Goal: Transaction & Acquisition: Purchase product/service

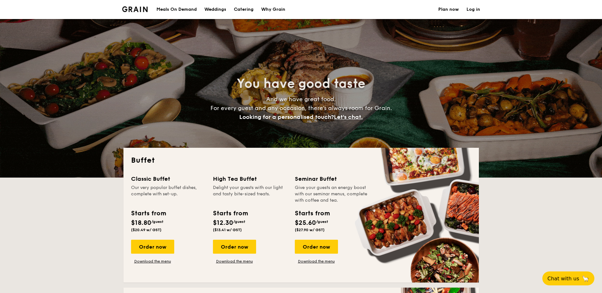
select select
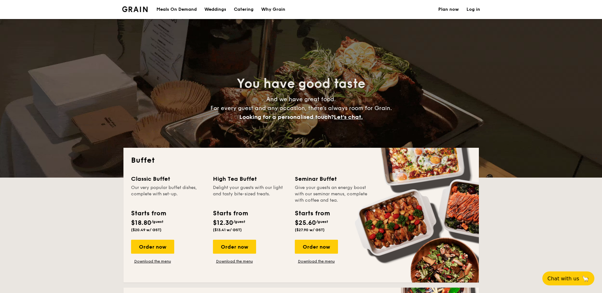
click at [472, 4] on link "Log in" at bounding box center [473, 9] width 14 height 19
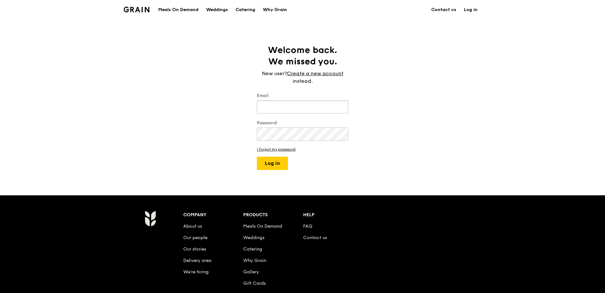
type input "[PERSON_NAME][EMAIL_ADDRESS][PERSON_NAME][DOMAIN_NAME]"
click at [283, 159] on button "Log in" at bounding box center [272, 163] width 31 height 13
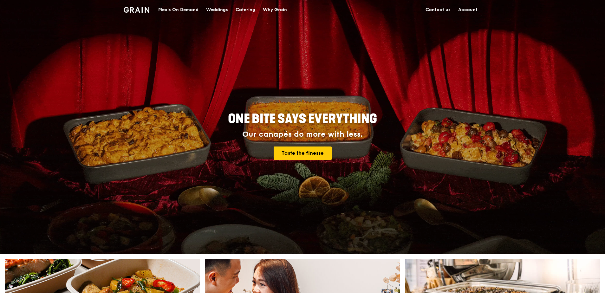
click at [470, 13] on link "Account" at bounding box center [468, 9] width 27 height 19
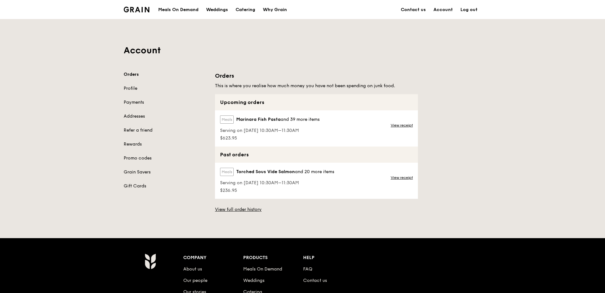
click at [233, 120] on label "Meals" at bounding box center [227, 119] width 14 height 8
click at [243, 118] on span "Marinara Fish Pasta" at bounding box center [258, 119] width 44 height 6
click at [132, 73] on link "Orders" at bounding box center [166, 74] width 84 height 6
click at [167, 12] on div "Meals On Demand" at bounding box center [178, 9] width 40 height 19
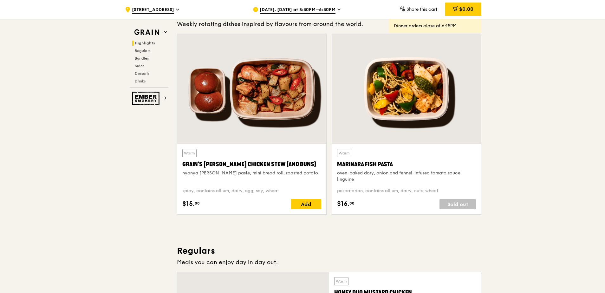
scroll to position [184, 0]
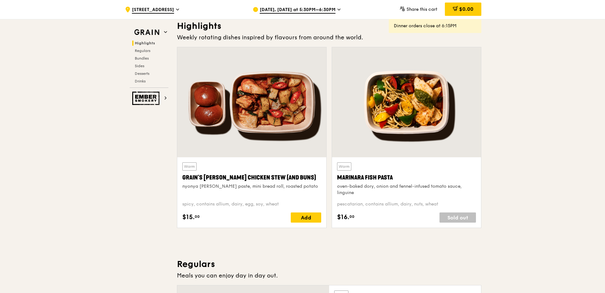
click at [310, 10] on span "[DATE], [DATE] at 5:30PM–6:30PM" at bounding box center [298, 10] width 76 height 7
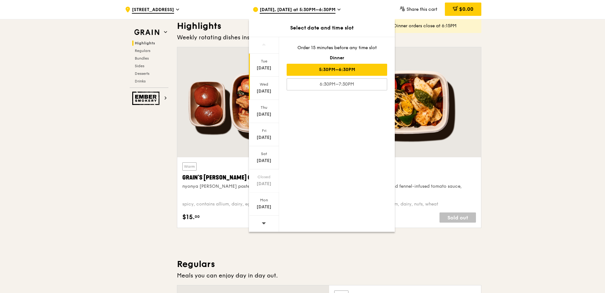
click at [271, 88] on div "[DATE]" at bounding box center [264, 91] width 28 height 6
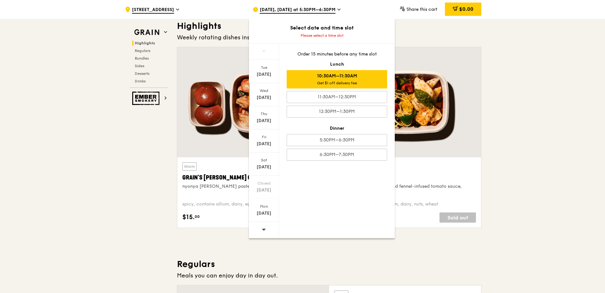
click at [311, 80] on div "10:30AM–11:30AM Get $1 off delivery fee" at bounding box center [337, 79] width 101 height 18
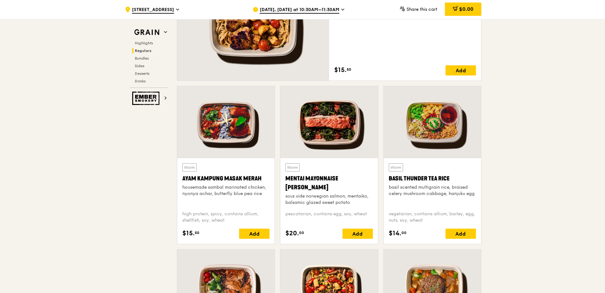
scroll to position [499, 0]
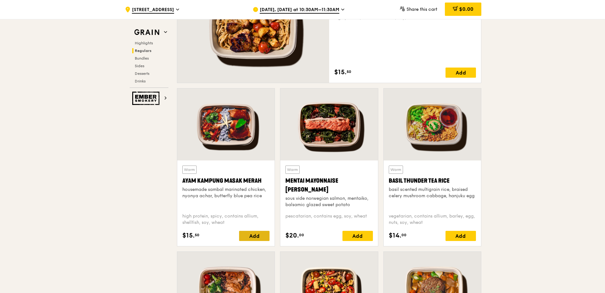
click at [264, 238] on div "Add" at bounding box center [254, 236] width 30 height 10
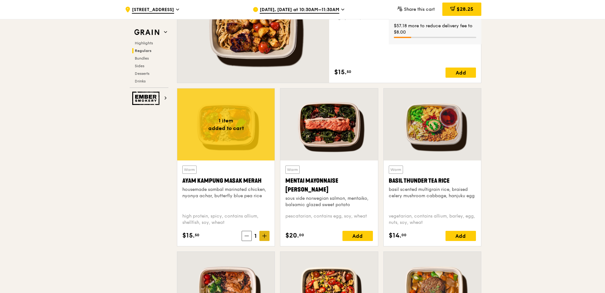
click at [266, 234] on icon at bounding box center [264, 236] width 4 height 4
click at [266, 237] on icon at bounding box center [264, 236] width 4 height 4
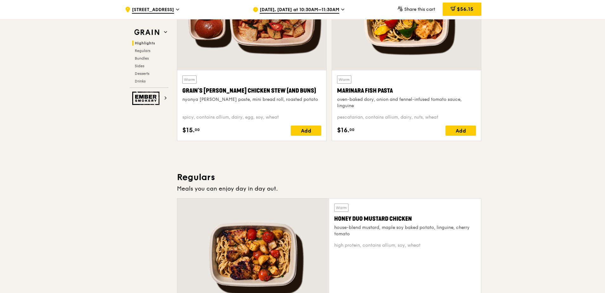
scroll to position [213, 0]
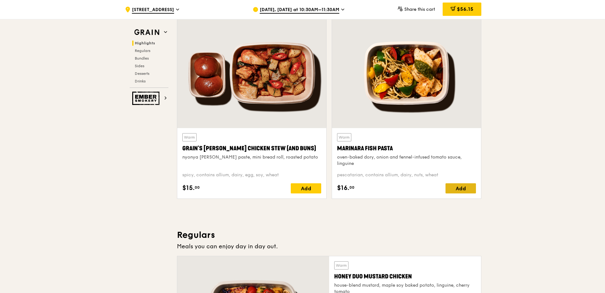
click at [469, 191] on div "Add" at bounding box center [461, 188] width 30 height 10
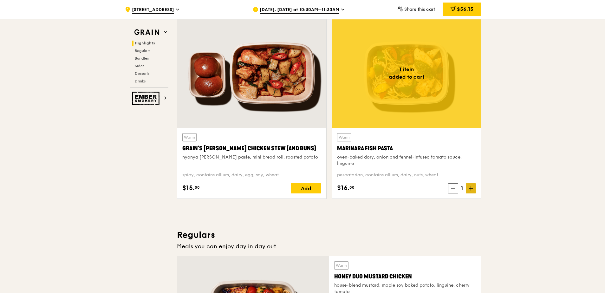
click at [473, 191] on span at bounding box center [471, 188] width 10 height 10
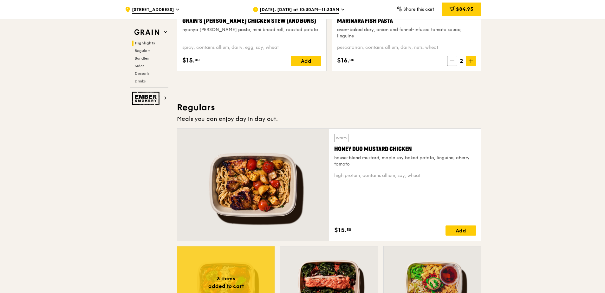
scroll to position [340, 0]
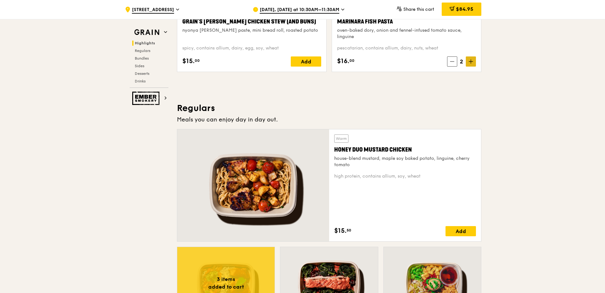
click at [473, 63] on span at bounding box center [471, 61] width 10 height 10
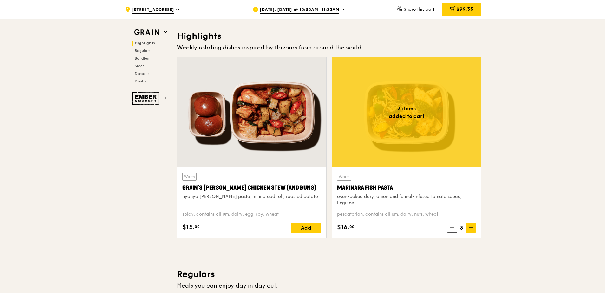
scroll to position [159, 0]
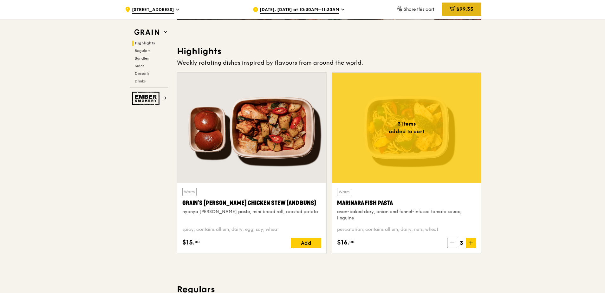
click at [455, 7] on div "$99.35" at bounding box center [461, 9] width 39 height 13
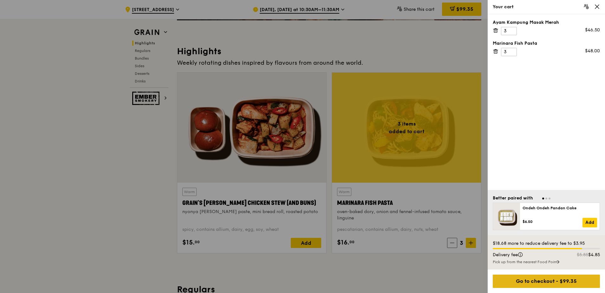
click at [557, 285] on div "Go to checkout - $99.35" at bounding box center [546, 281] width 107 height 13
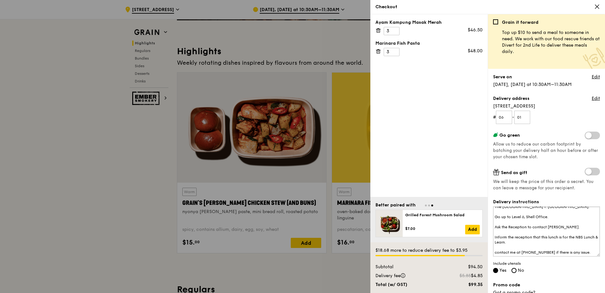
scroll to position [0, 0]
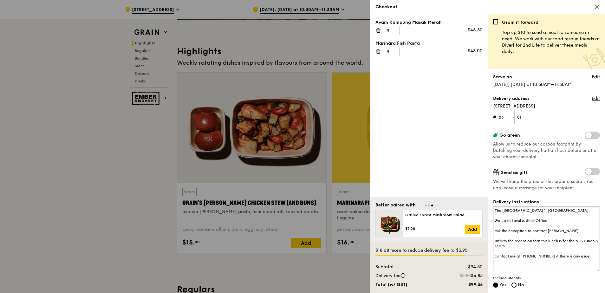
drag, startPoint x: 593, startPoint y: 224, endPoint x: 602, endPoint y: 270, distance: 47.3
click at [602, 270] on div "Grain it forward Top up $10 to send a meal to someone in need. We work with our…" at bounding box center [546, 153] width 117 height 279
click at [567, 236] on textarea "The Metropolis Tower 1. Buona Vista. Go up to Level 6, Shell Office. Ask the Re…" at bounding box center [546, 239] width 107 height 65
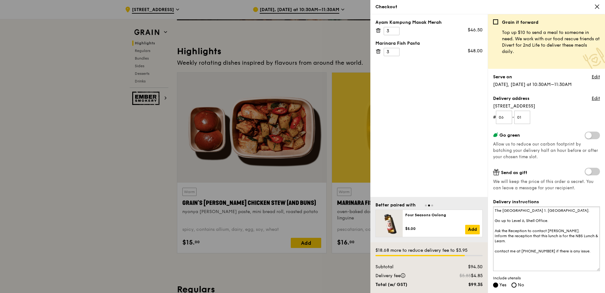
click at [534, 239] on textarea "The Metropolis Tower 1. Buona Vista. Go up to Level 6, Shell Office. Ask the Re…" at bounding box center [546, 239] width 107 height 65
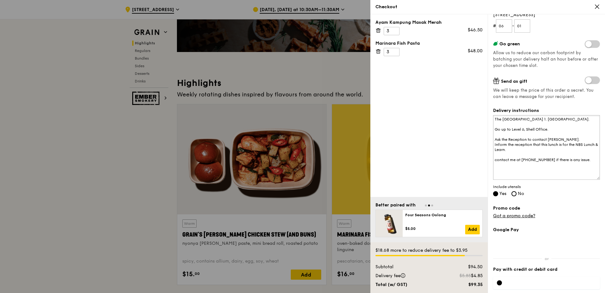
scroll to position [119, 0]
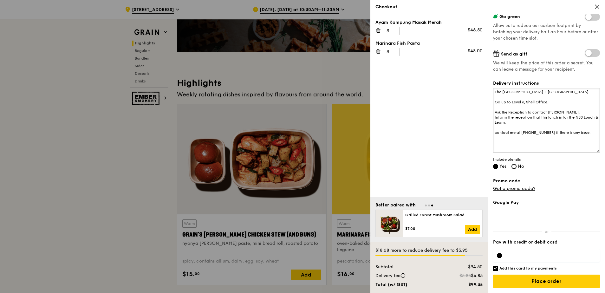
type textarea "The Metropolis Tower 1. Buona Vista. Go up to Level 6, Shell Office. Ask the Re…"
click at [528, 258] on div at bounding box center [546, 255] width 107 height 13
click at [539, 278] on input "Place order" at bounding box center [546, 281] width 107 height 13
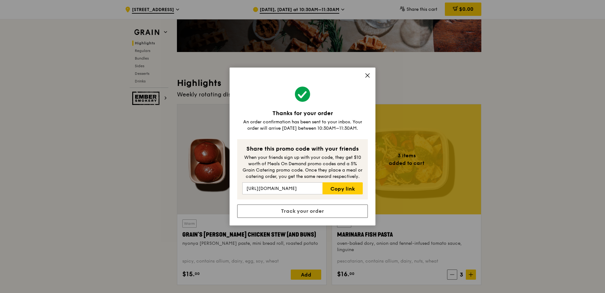
click at [366, 73] on icon at bounding box center [368, 76] width 6 height 6
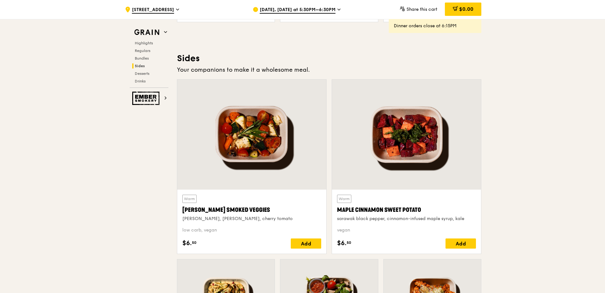
scroll to position [1428, 0]
